Goal: Register for event/course: Register for event/course

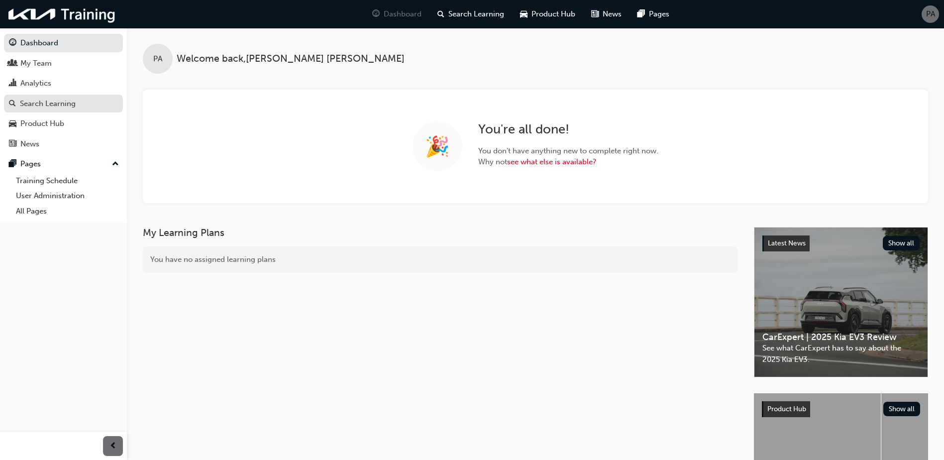
click at [51, 98] on div "Search Learning" at bounding box center [63, 104] width 109 height 12
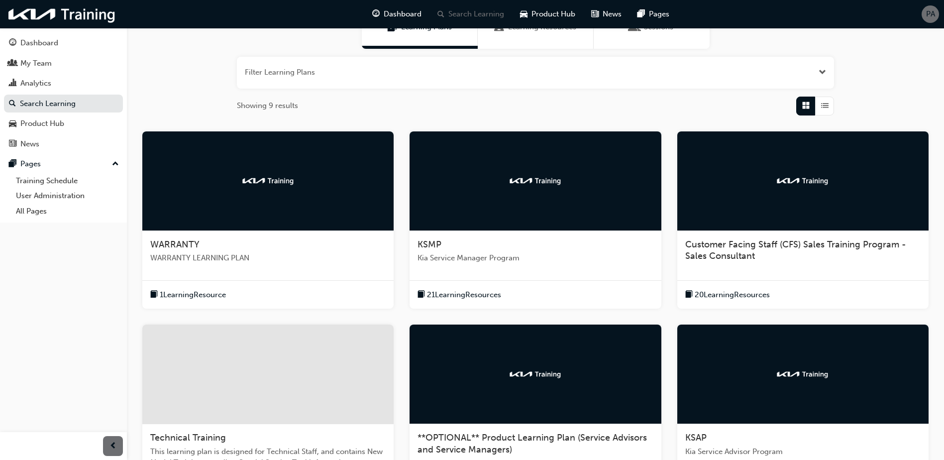
scroll to position [100, 0]
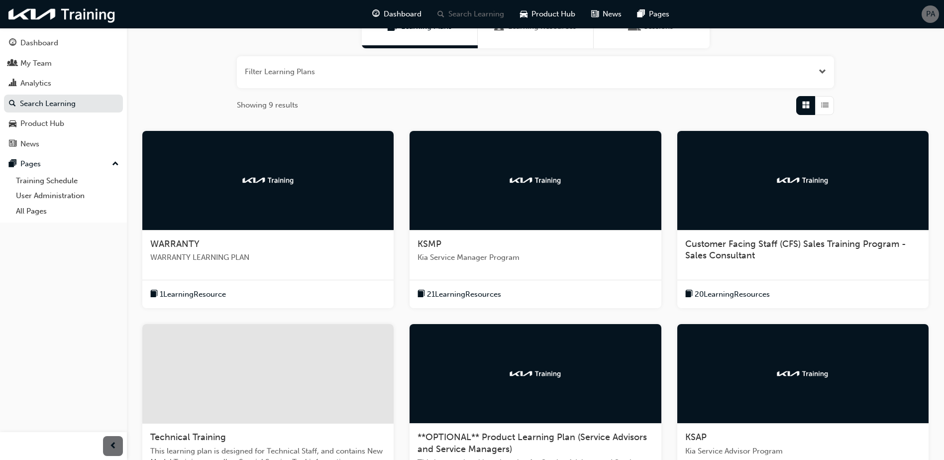
click at [283, 242] on div "WARRANTY" at bounding box center [267, 244] width 235 height 12
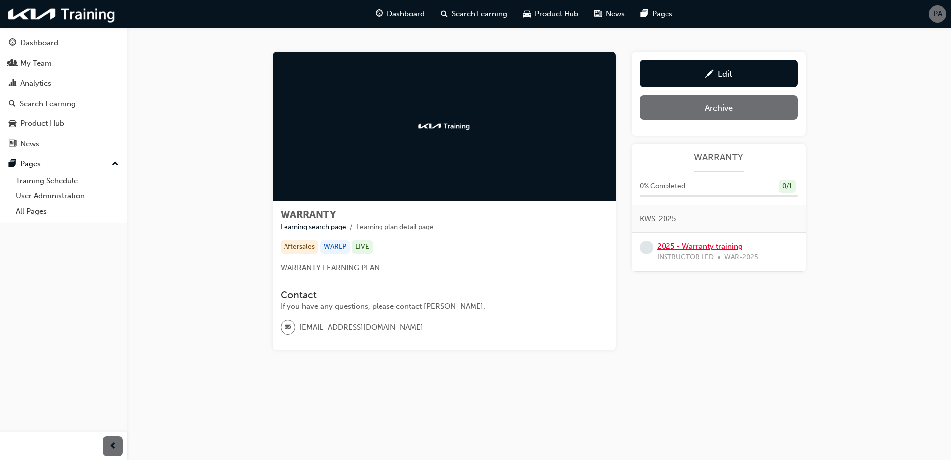
click at [683, 245] on link "2025 - Warranty training" at bounding box center [700, 246] width 86 height 9
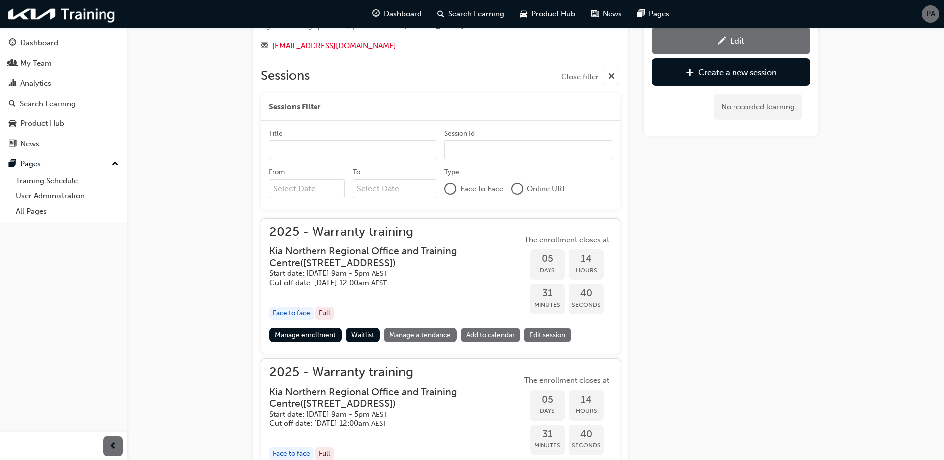
scroll to position [294, 0]
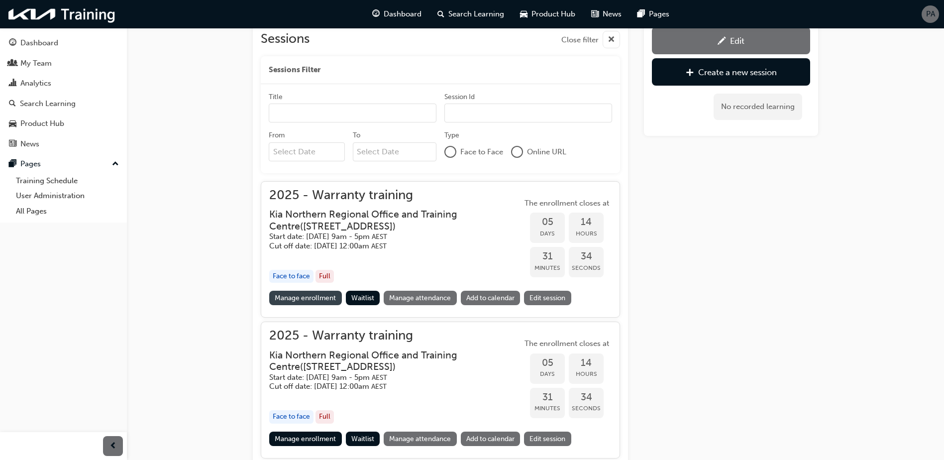
click at [295, 301] on link "Manage enrollment" at bounding box center [305, 298] width 73 height 14
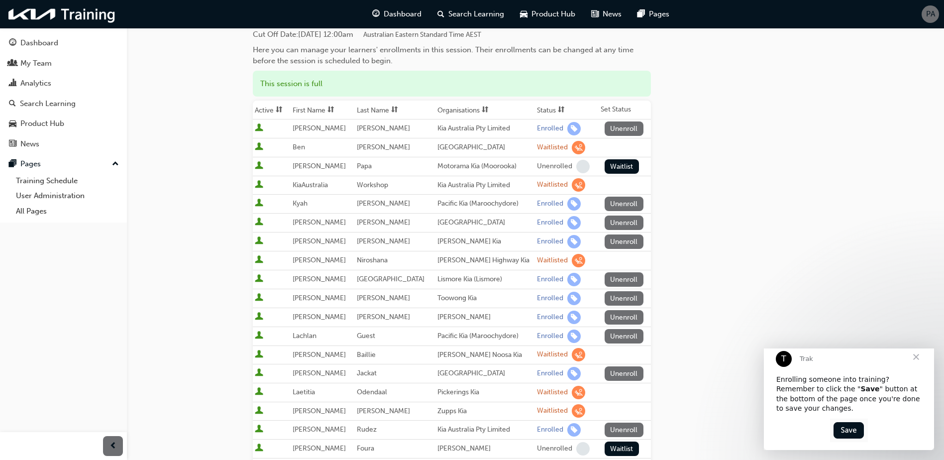
scroll to position [100, 0]
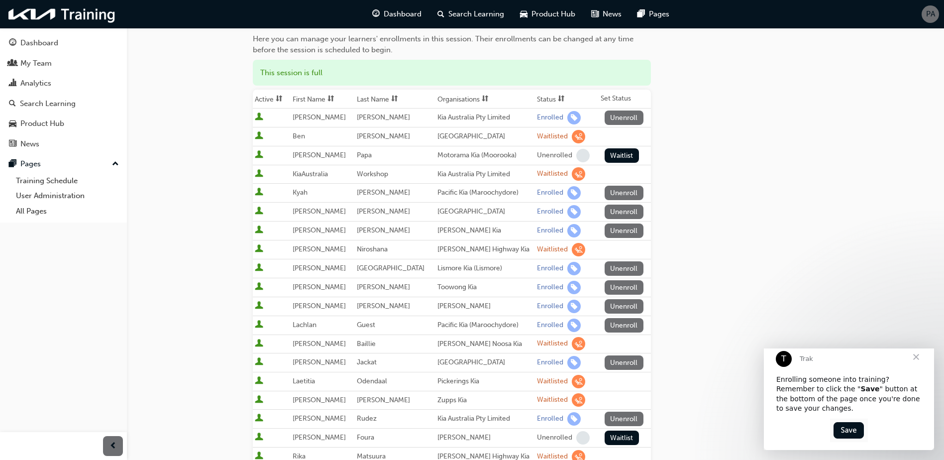
click at [539, 97] on th "Status" at bounding box center [567, 99] width 64 height 19
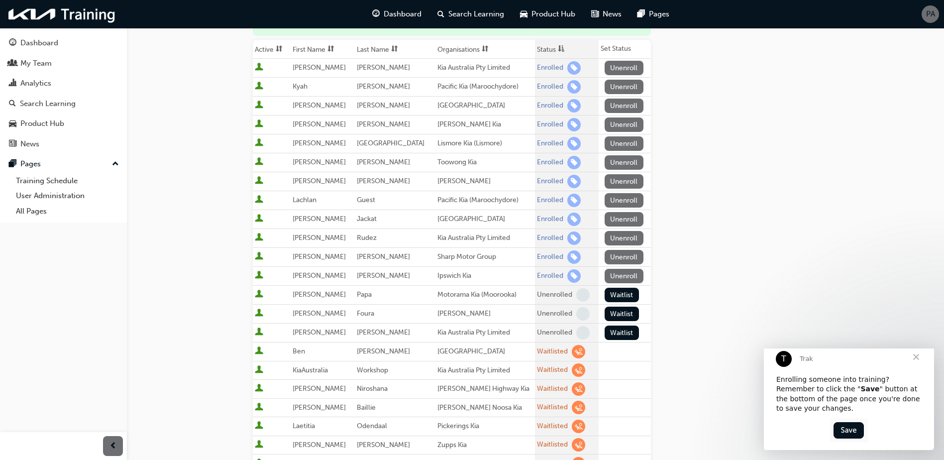
scroll to position [199, 0]
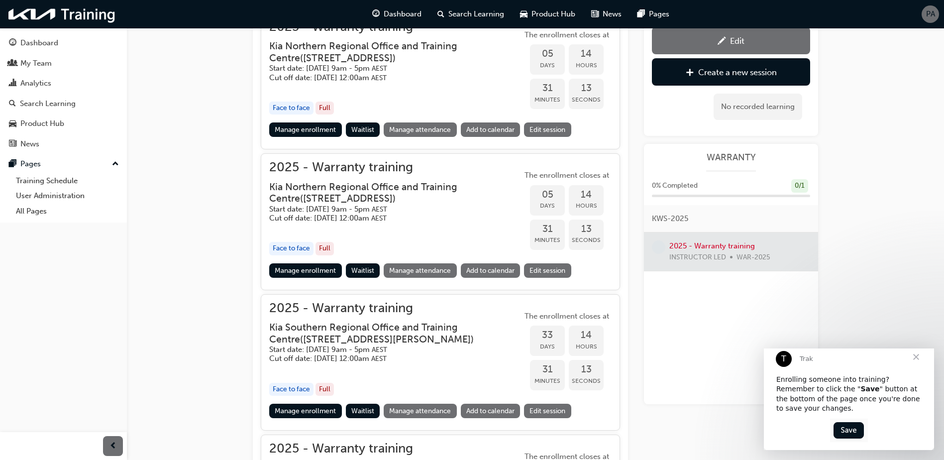
scroll to position [493, 0]
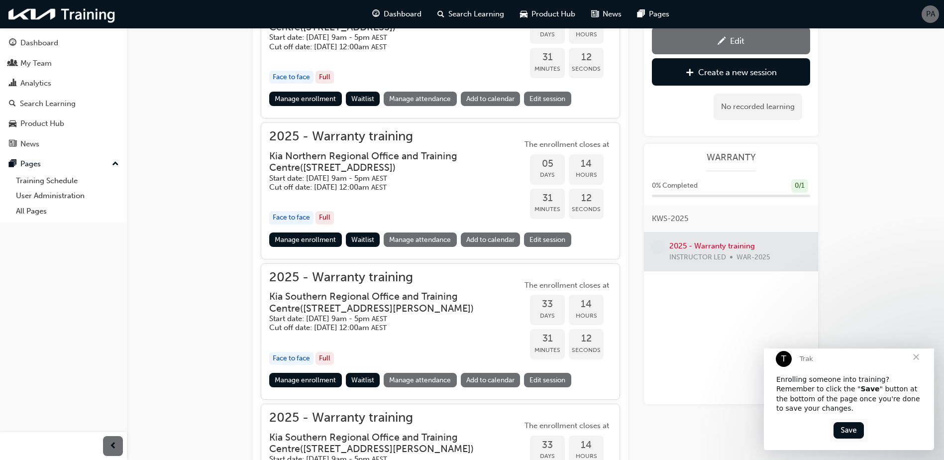
click at [287, 236] on link "Manage enrollment" at bounding box center [305, 239] width 73 height 14
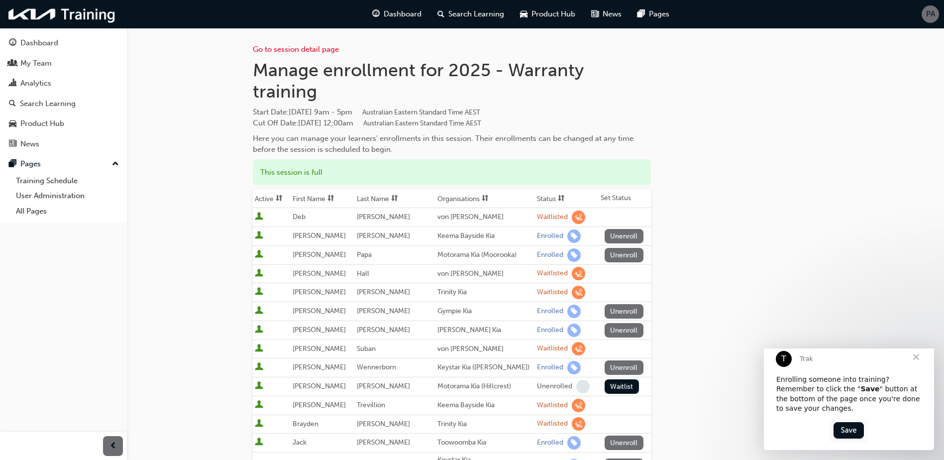
click at [539, 201] on th "Status" at bounding box center [567, 198] width 64 height 19
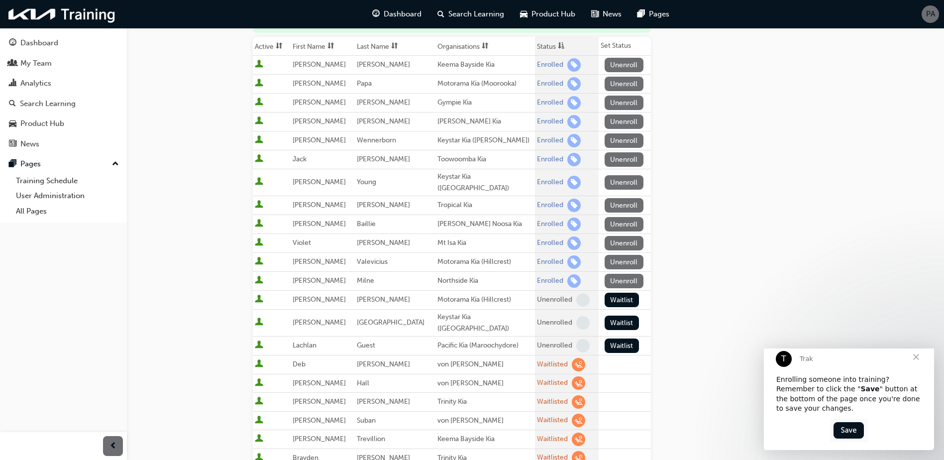
scroll to position [249, 0]
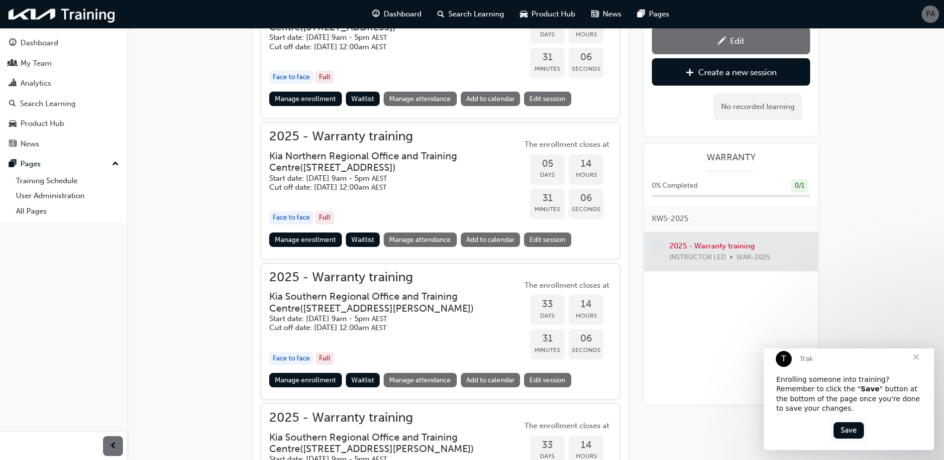
scroll to position [642, 0]
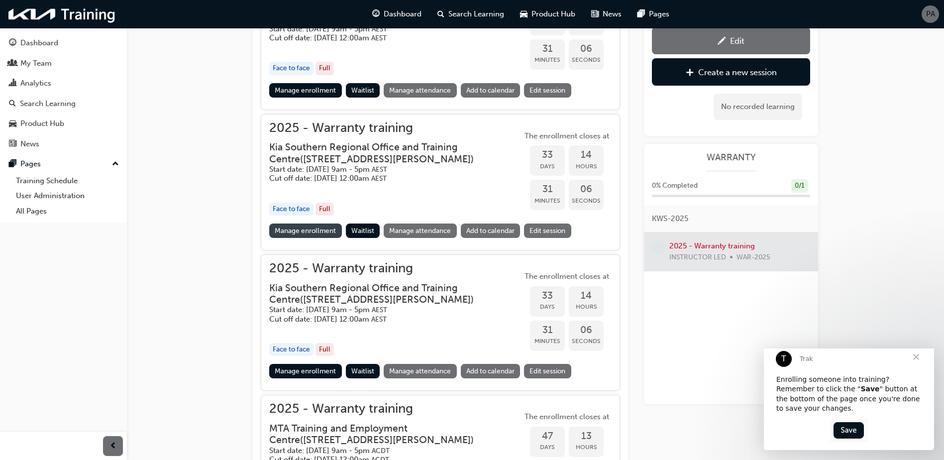
click at [299, 229] on link "Manage enrollment" at bounding box center [305, 230] width 73 height 14
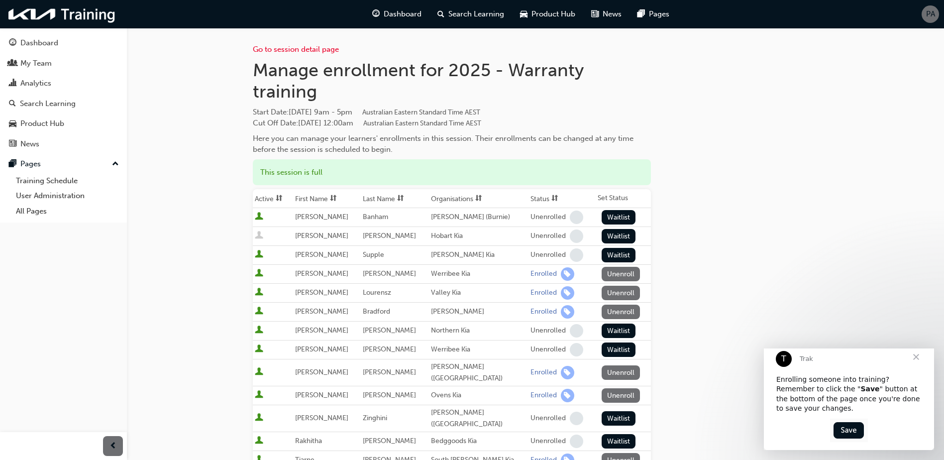
scroll to position [100, 0]
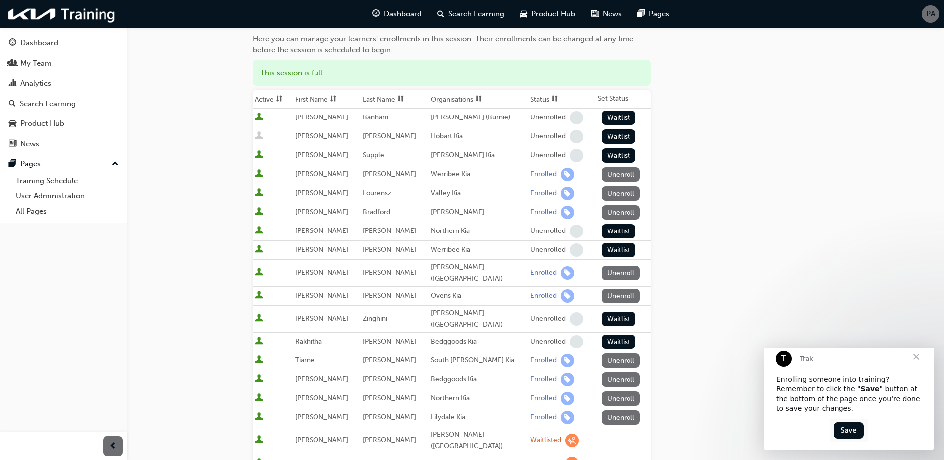
click at [551, 95] on span "sorting-icon" at bounding box center [554, 99] width 7 height 8
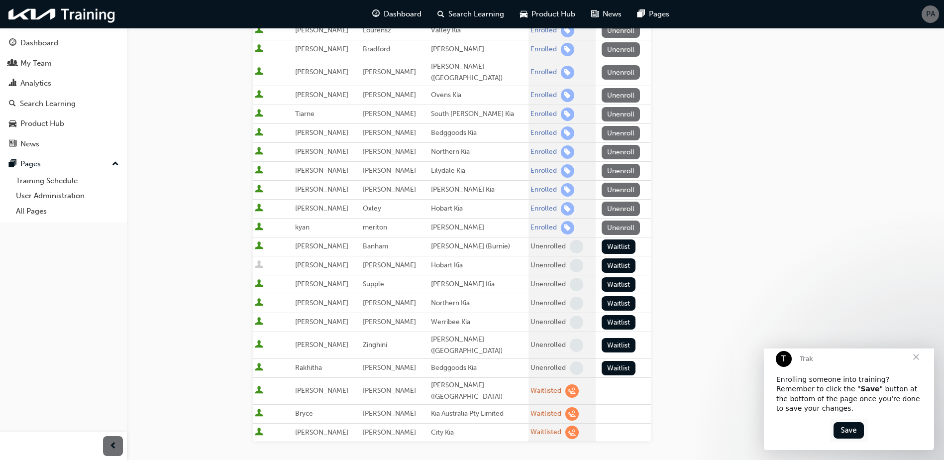
scroll to position [249, 0]
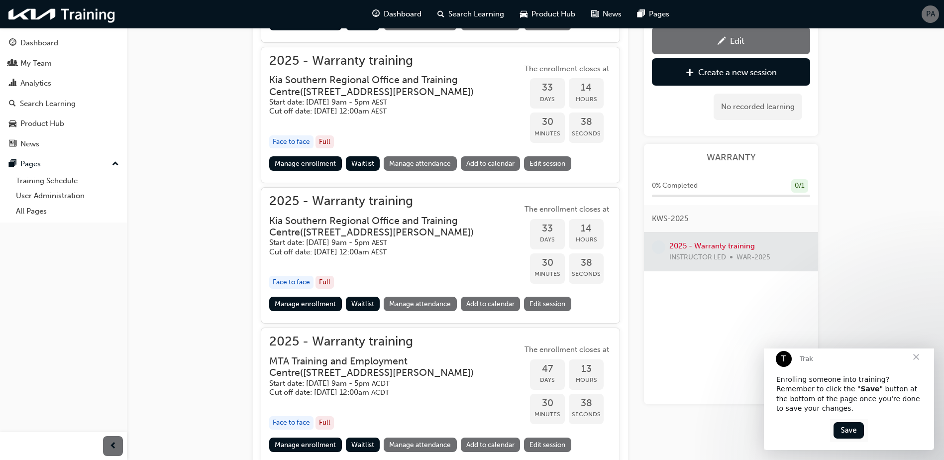
scroll to position [692, 0]
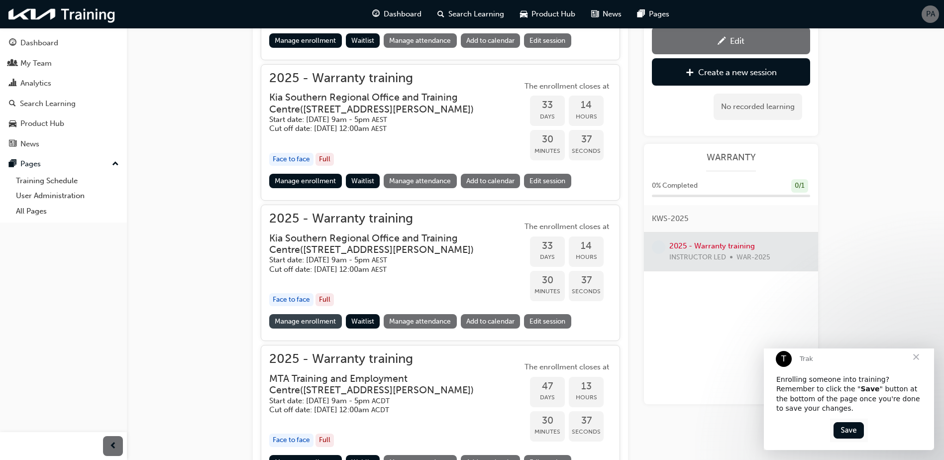
click at [289, 323] on link "Manage enrollment" at bounding box center [305, 321] width 73 height 14
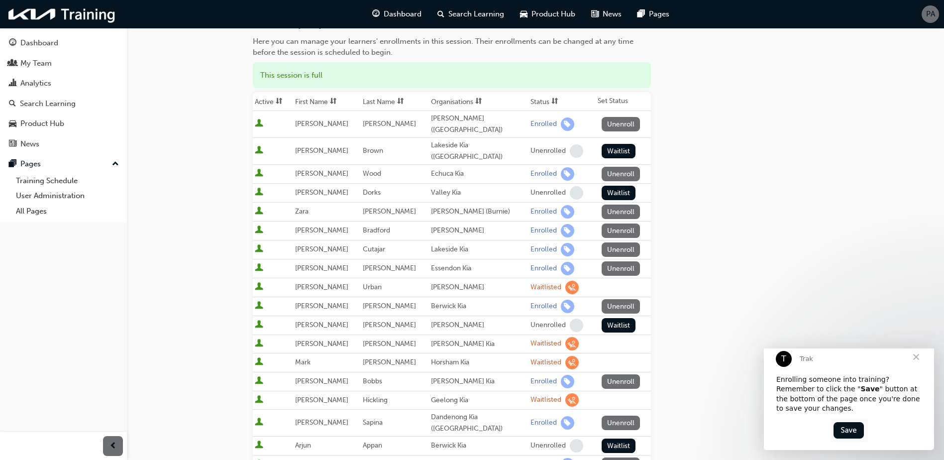
scroll to position [100, 0]
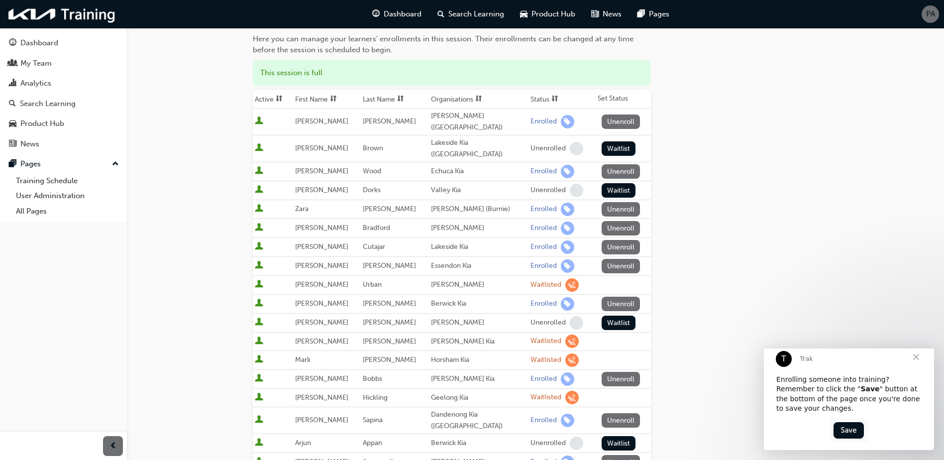
click at [551, 100] on span "sorting-icon" at bounding box center [554, 99] width 7 height 8
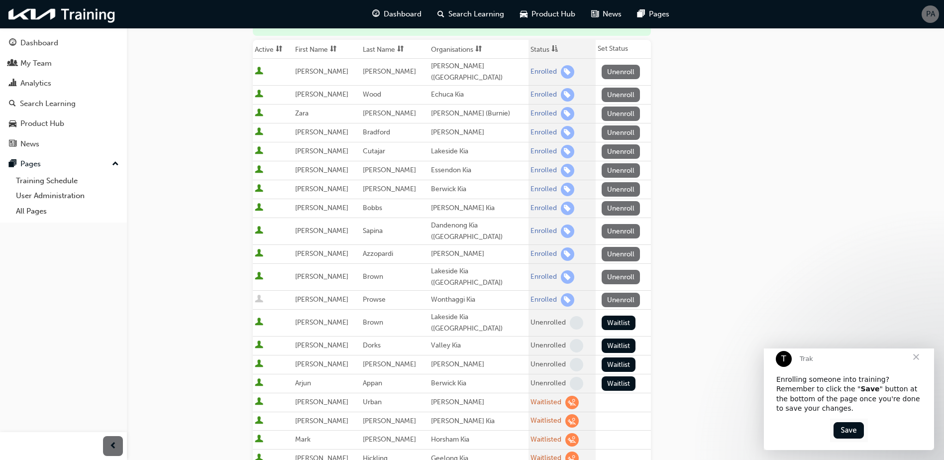
scroll to position [199, 0]
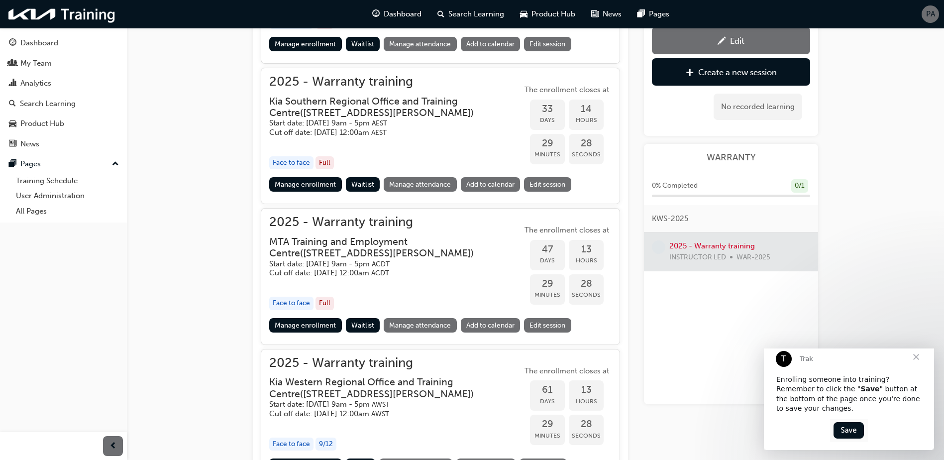
scroll to position [891, 0]
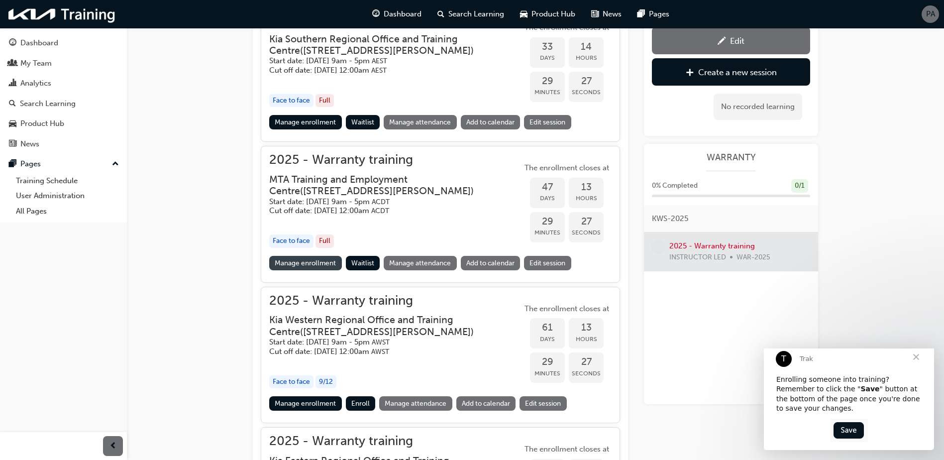
click at [292, 256] on link "Manage enrollment" at bounding box center [305, 263] width 73 height 14
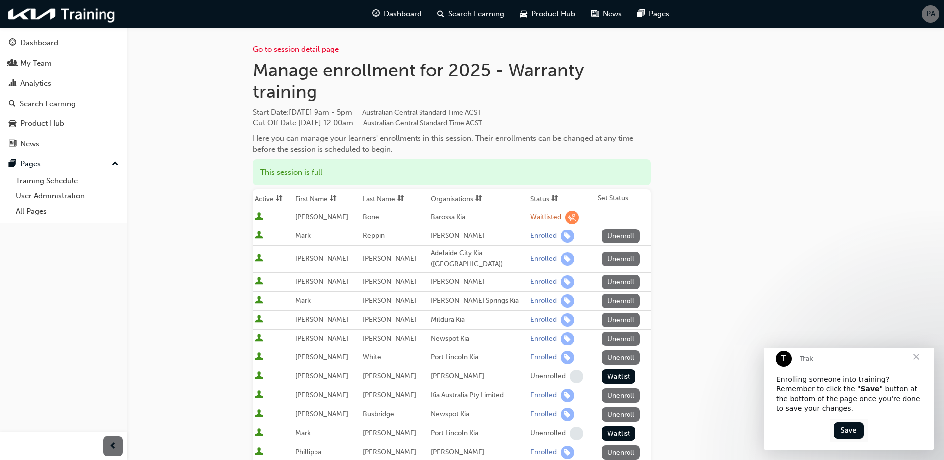
click at [551, 198] on span "sorting-icon" at bounding box center [554, 199] width 7 height 8
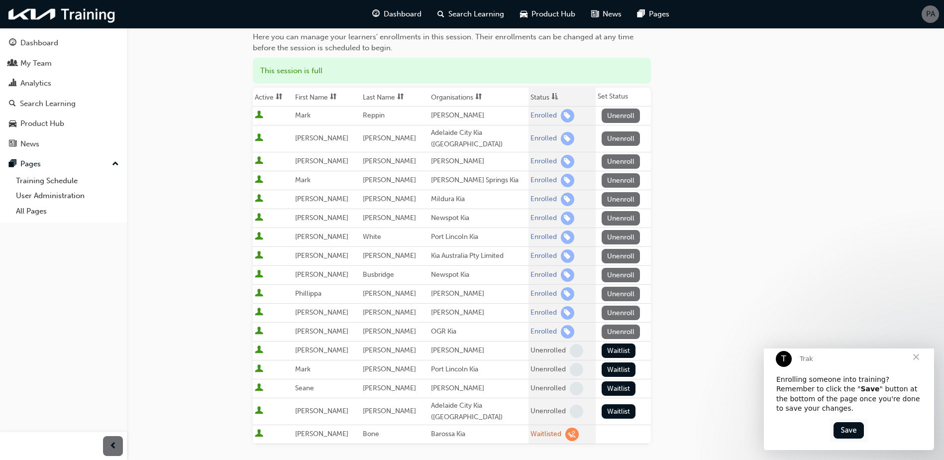
scroll to position [100, 0]
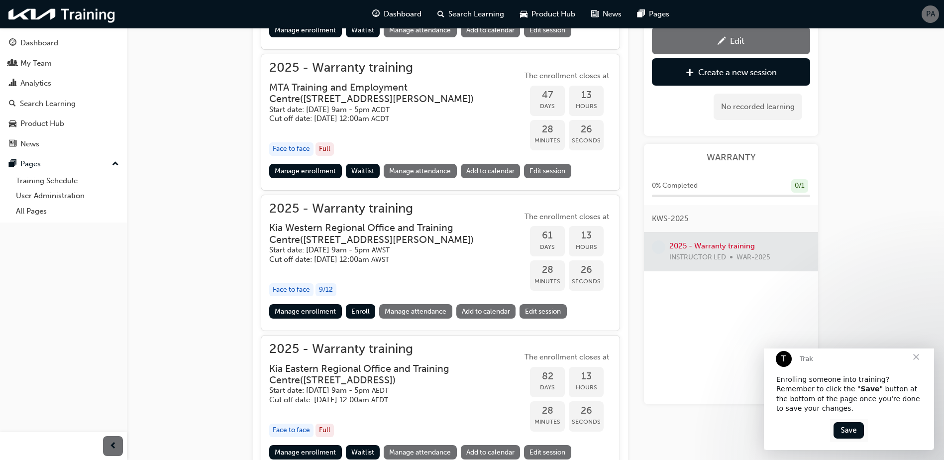
scroll to position [990, 0]
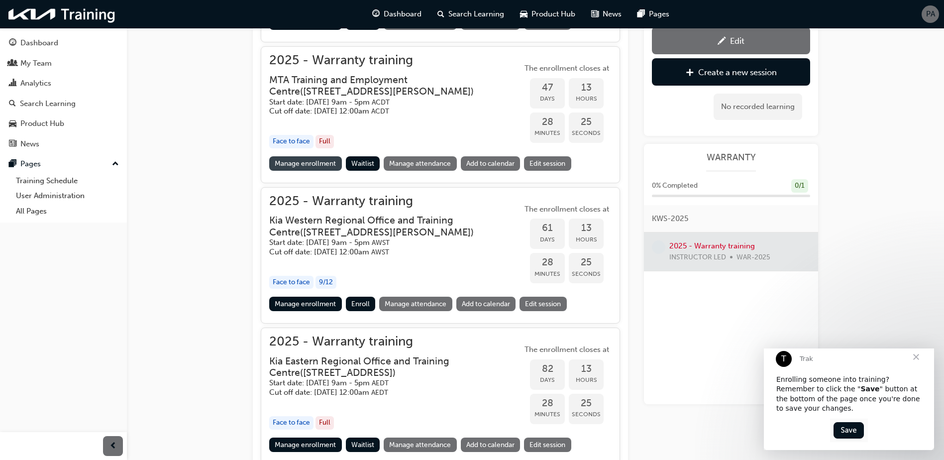
click at [321, 163] on link "Manage enrollment" at bounding box center [305, 163] width 73 height 14
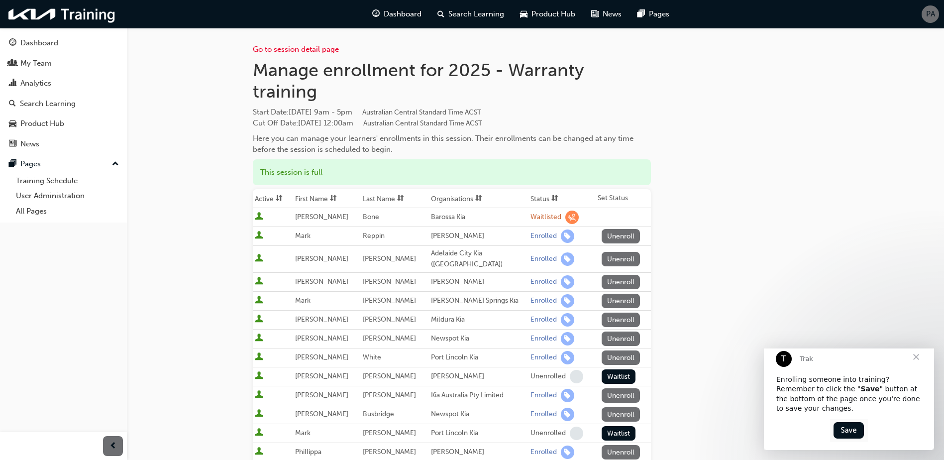
click at [551, 196] on span "sorting-icon" at bounding box center [554, 199] width 7 height 8
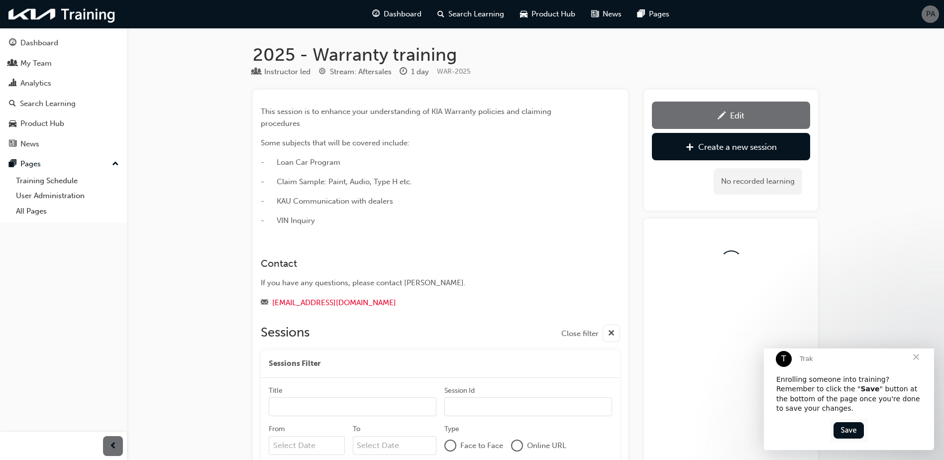
scroll to position [990, 0]
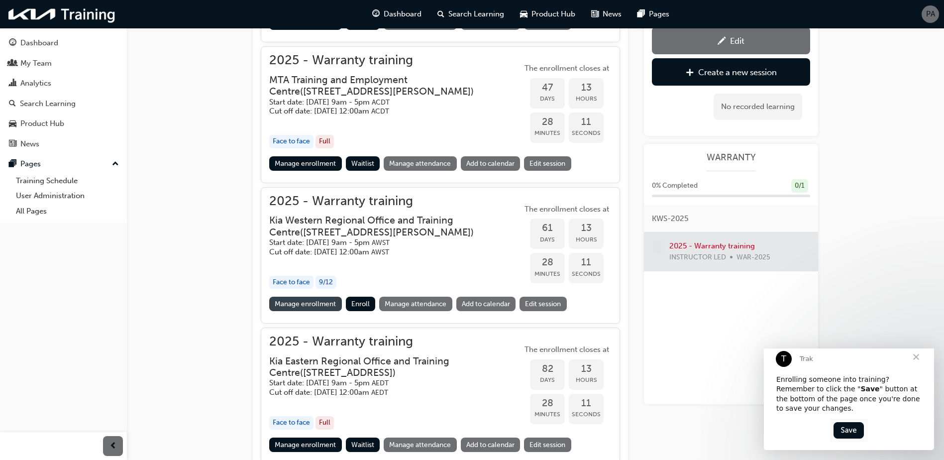
click at [297, 311] on link "Manage enrollment" at bounding box center [305, 304] width 73 height 14
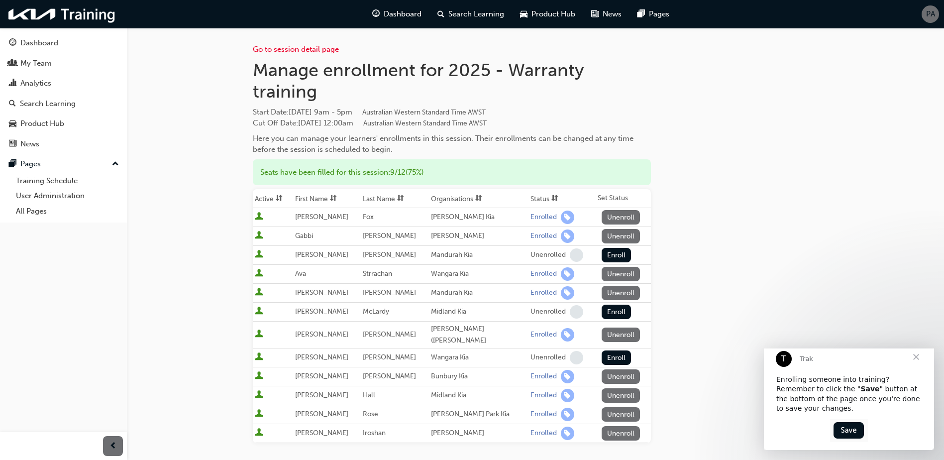
click at [537, 196] on th "Status" at bounding box center [561, 198] width 67 height 19
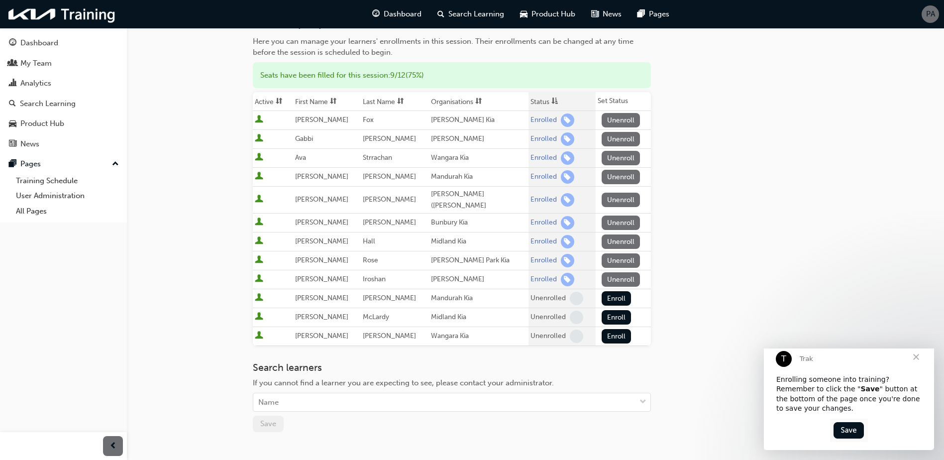
scroll to position [100, 0]
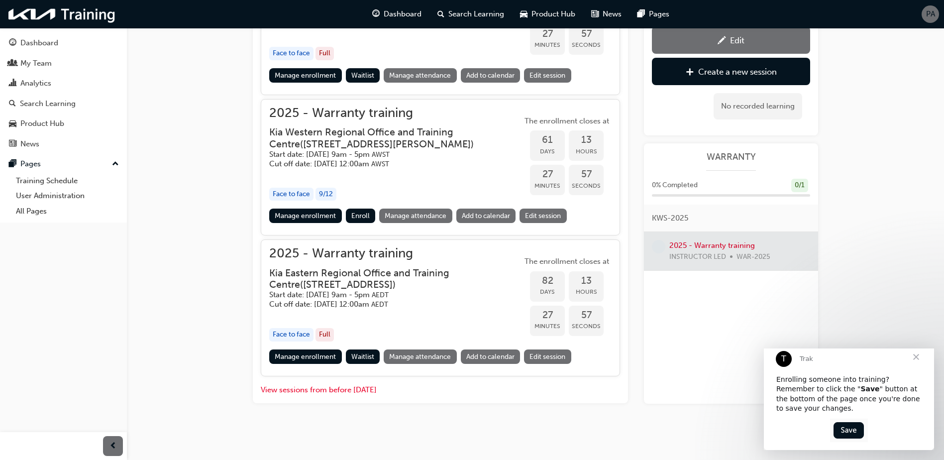
scroll to position [1090, 0]
click at [284, 361] on link "Manage enrollment" at bounding box center [305, 356] width 73 height 14
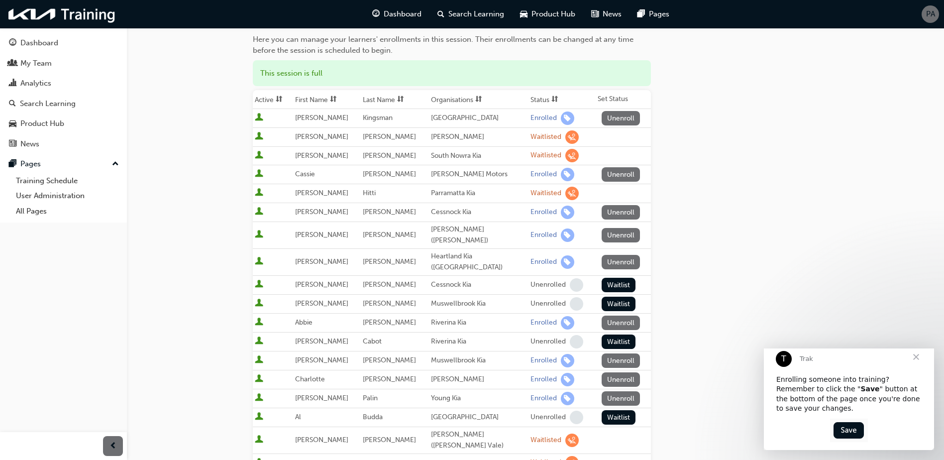
scroll to position [100, 0]
click at [551, 98] on span "sorting-icon" at bounding box center [554, 99] width 7 height 8
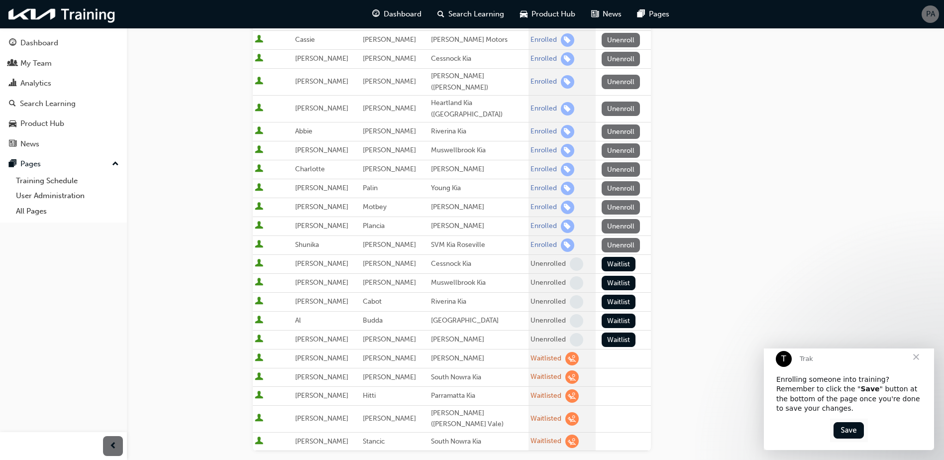
scroll to position [383, 0]
